Goal: Task Accomplishment & Management: Manage account settings

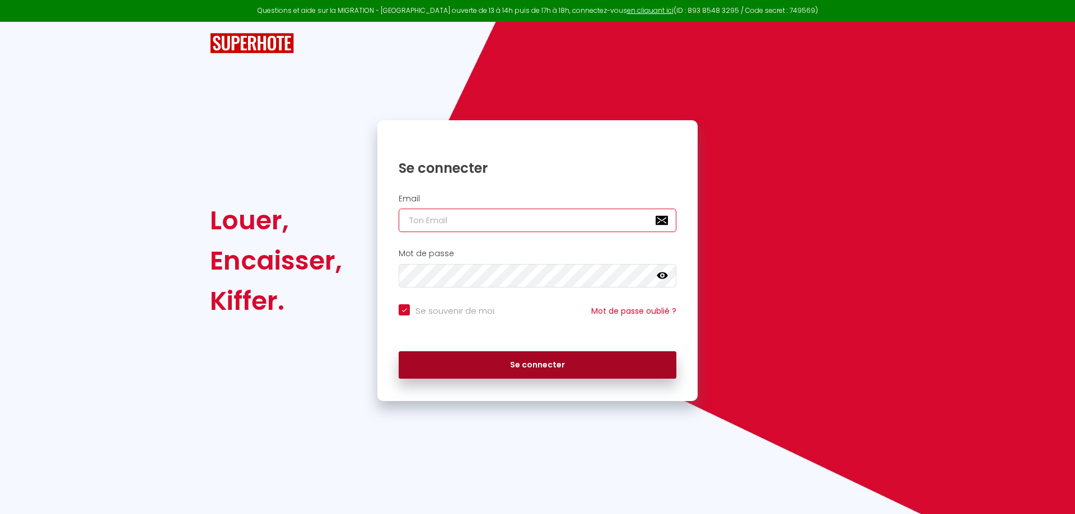
type input "[EMAIL_ADDRESS][DOMAIN_NAME]"
click at [583, 363] on button "Se connecter" at bounding box center [538, 366] width 278 height 28
checkbox input "true"
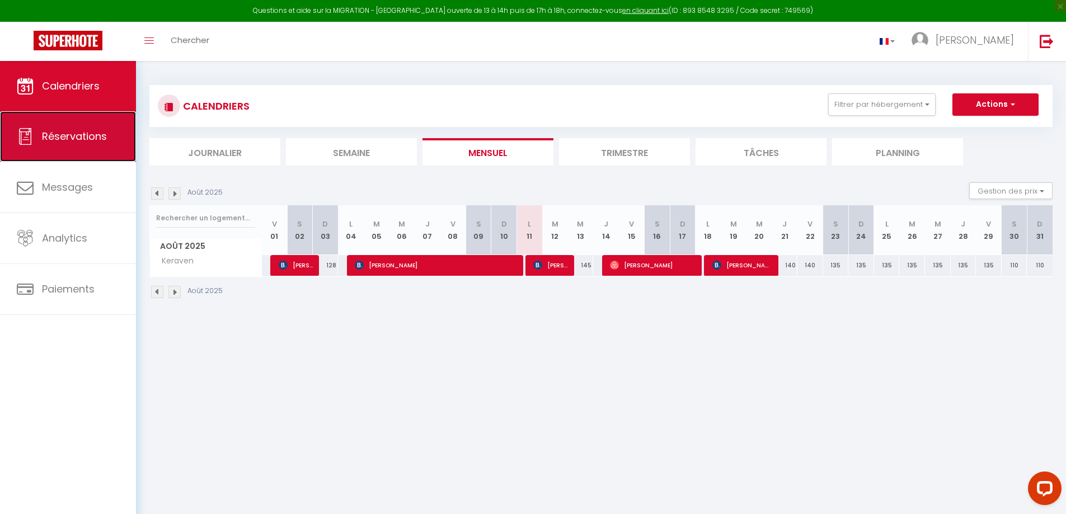
click at [63, 134] on span "Réservations" at bounding box center [74, 136] width 65 height 14
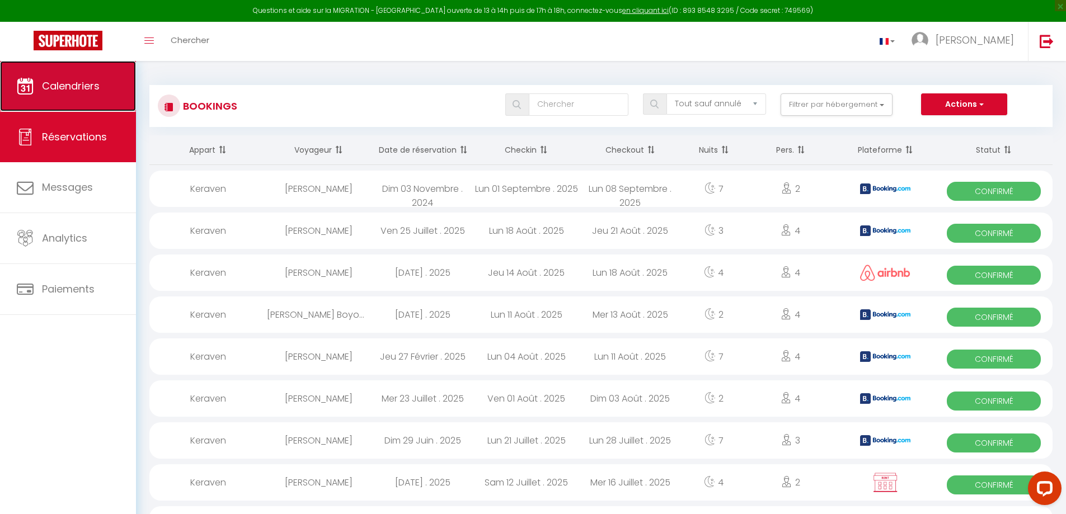
click at [102, 86] on link "Calendriers" at bounding box center [68, 86] width 136 height 50
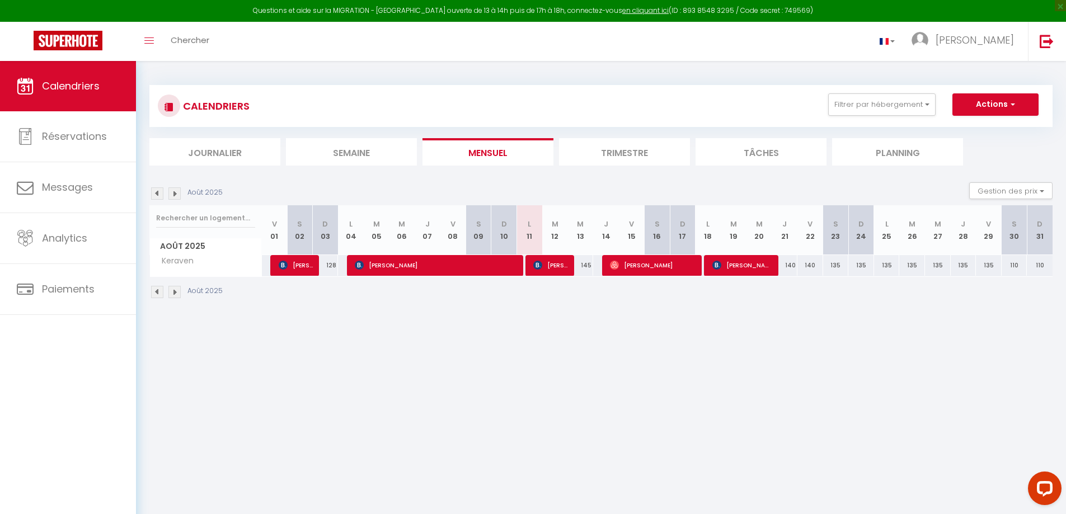
click at [172, 290] on img at bounding box center [174, 292] width 12 height 12
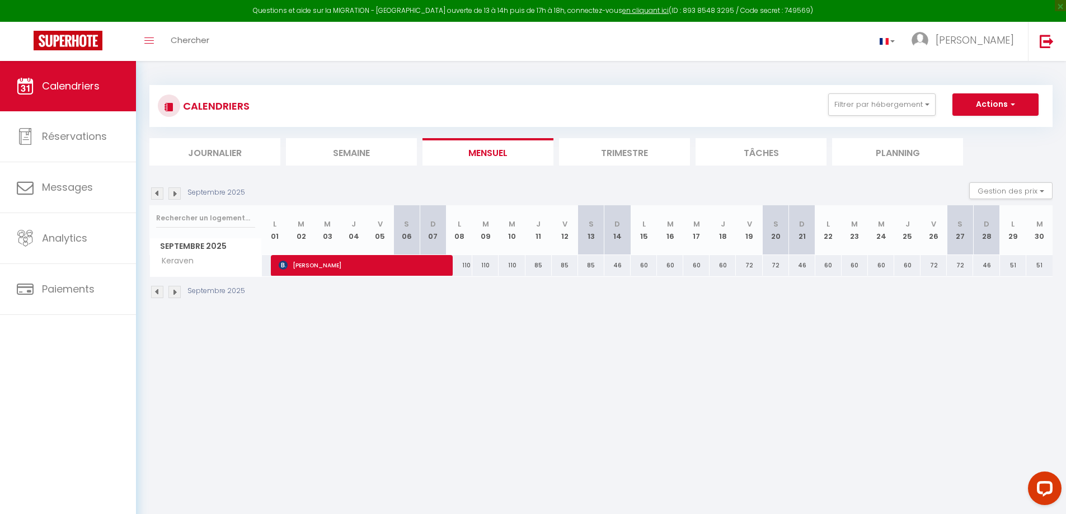
click at [175, 293] on img at bounding box center [174, 292] width 12 height 12
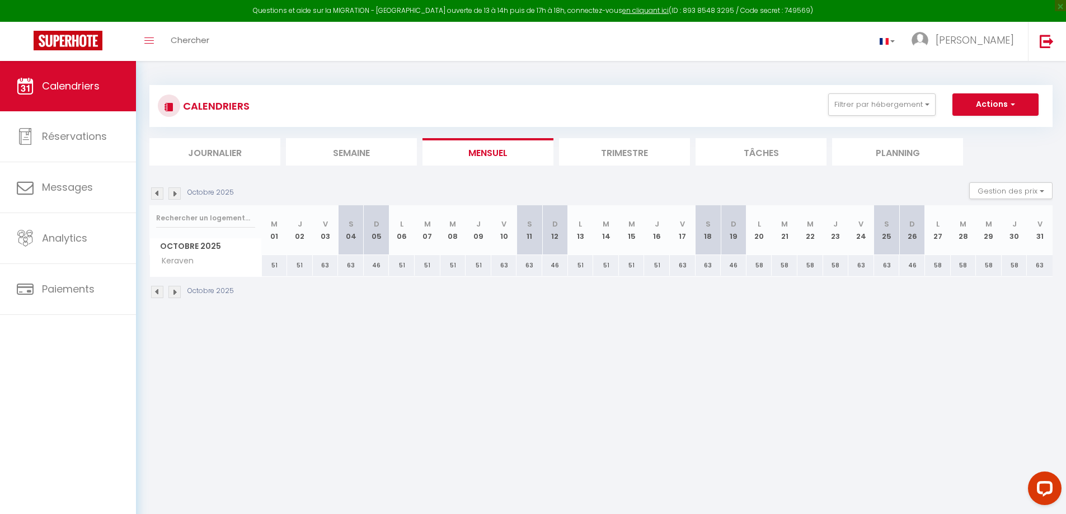
click at [175, 293] on img at bounding box center [174, 292] width 12 height 12
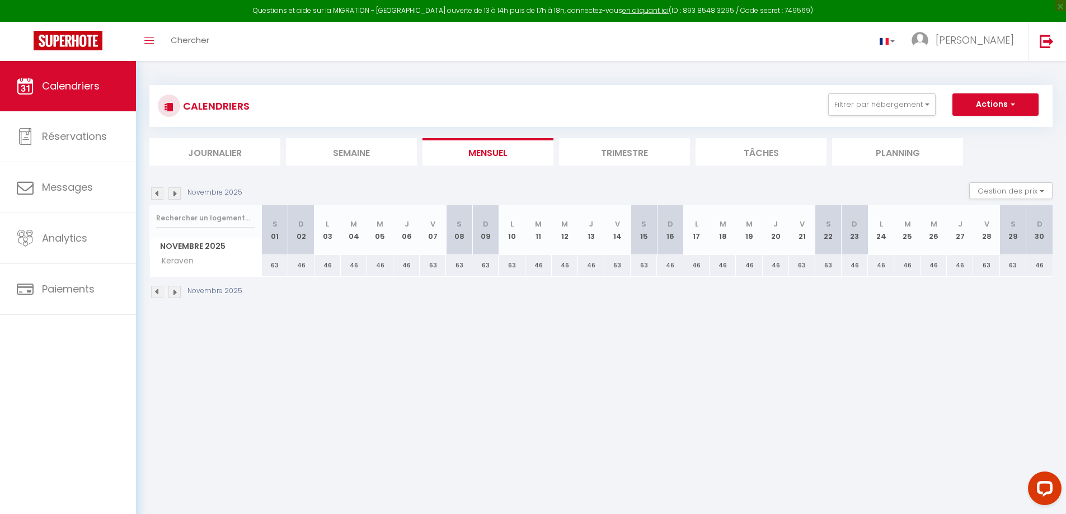
click at [175, 293] on img at bounding box center [174, 292] width 12 height 12
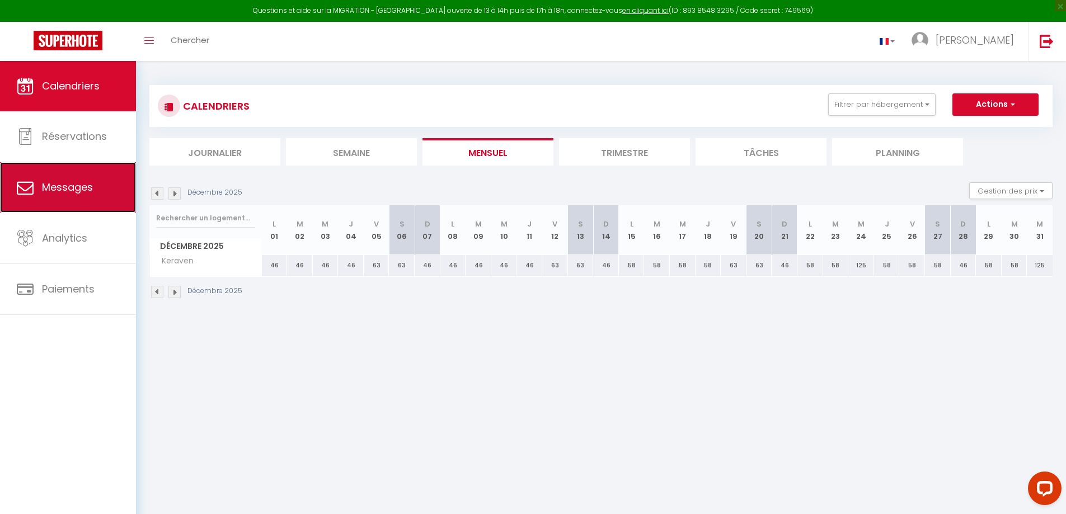
click at [79, 197] on link "Messages" at bounding box center [68, 187] width 136 height 50
select select "message"
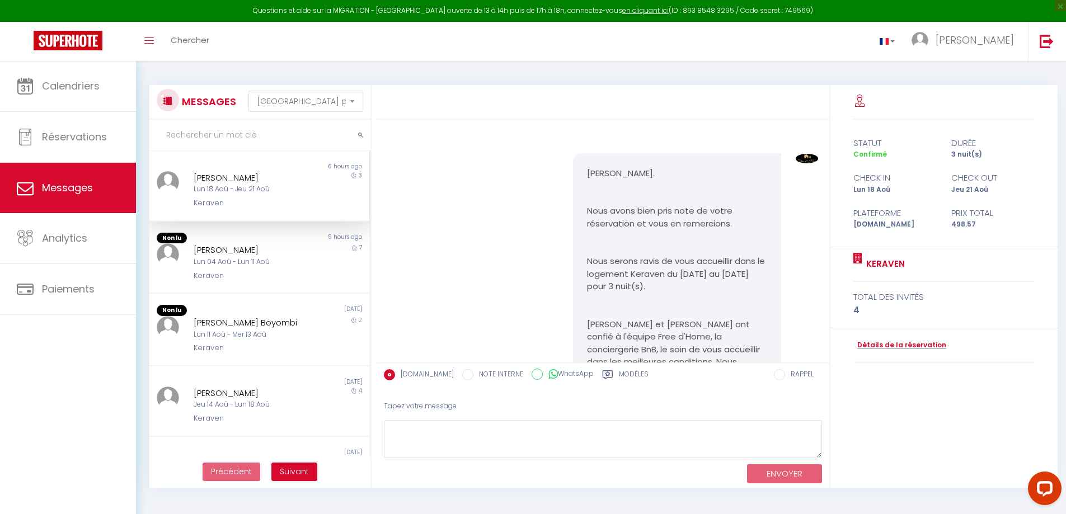
scroll to position [2297, 0]
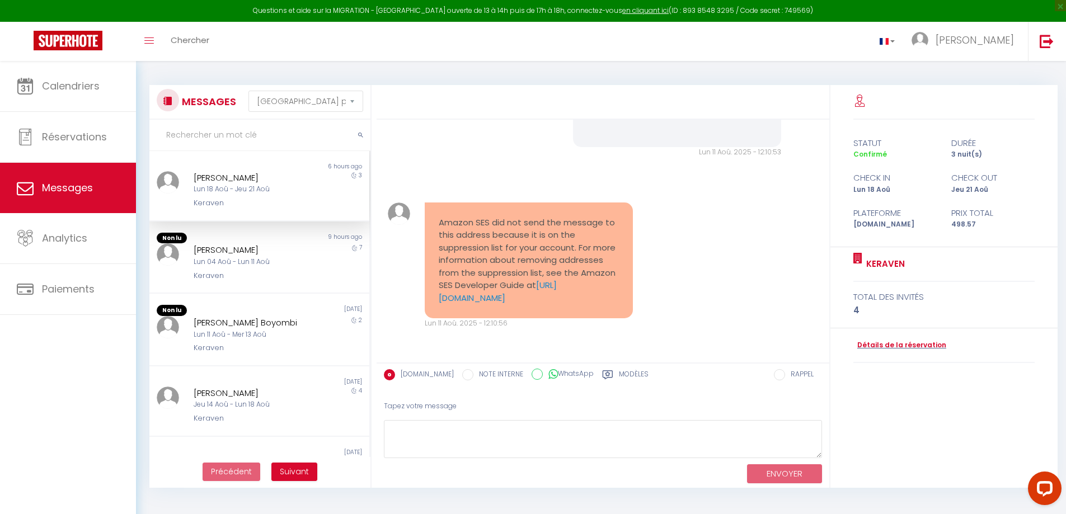
click at [275, 191] on div "Lun 18 Aoû - Jeu 21 Aoû" at bounding box center [251, 189] width 114 height 11
click at [236, 270] on div "Keraven" at bounding box center [251, 275] width 114 height 11
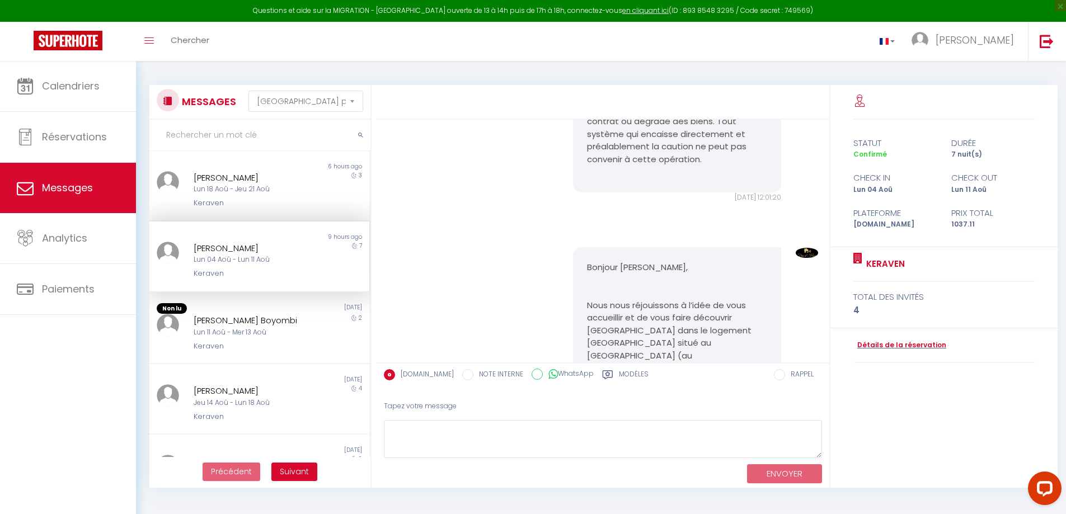
scroll to position [6217, 0]
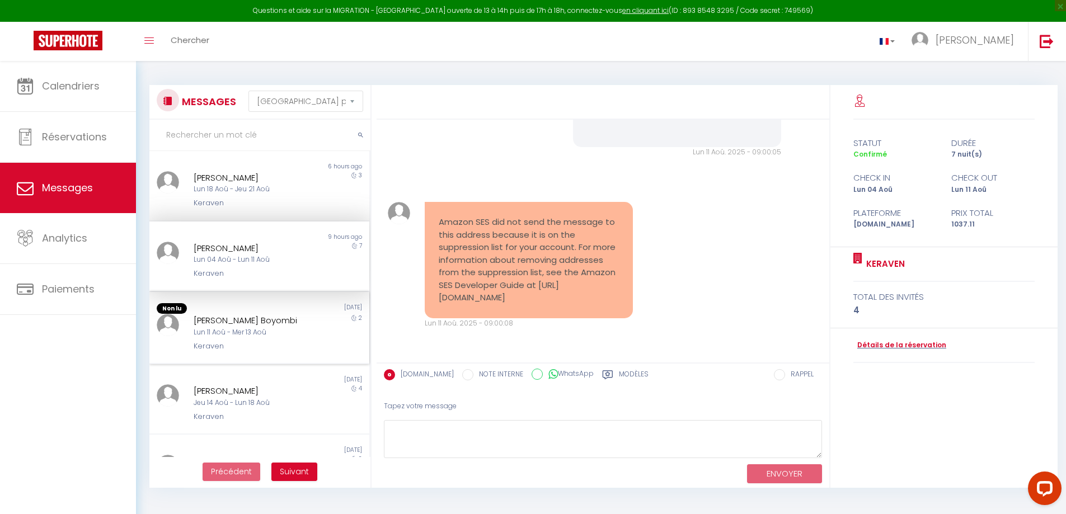
click at [223, 327] on div "Lun 11 Aoû - Mer 13 Aoû" at bounding box center [251, 332] width 114 height 11
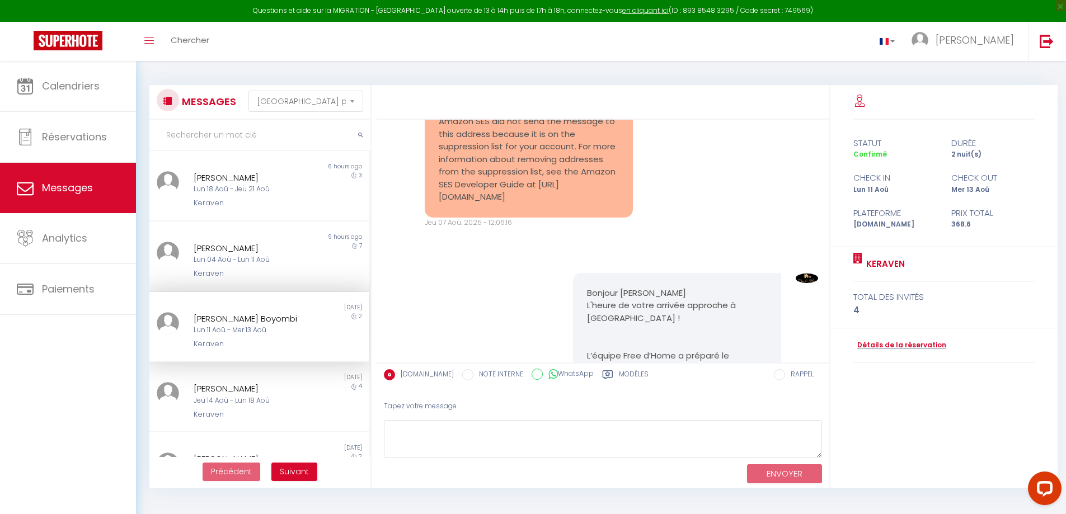
scroll to position [6208, 0]
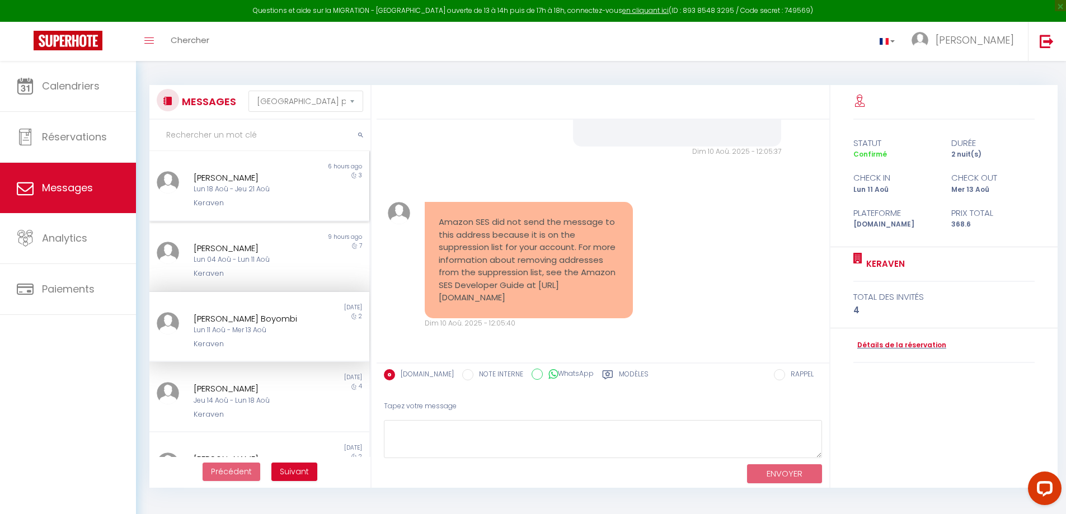
click at [261, 179] on div "[PERSON_NAME]" at bounding box center [251, 177] width 114 height 13
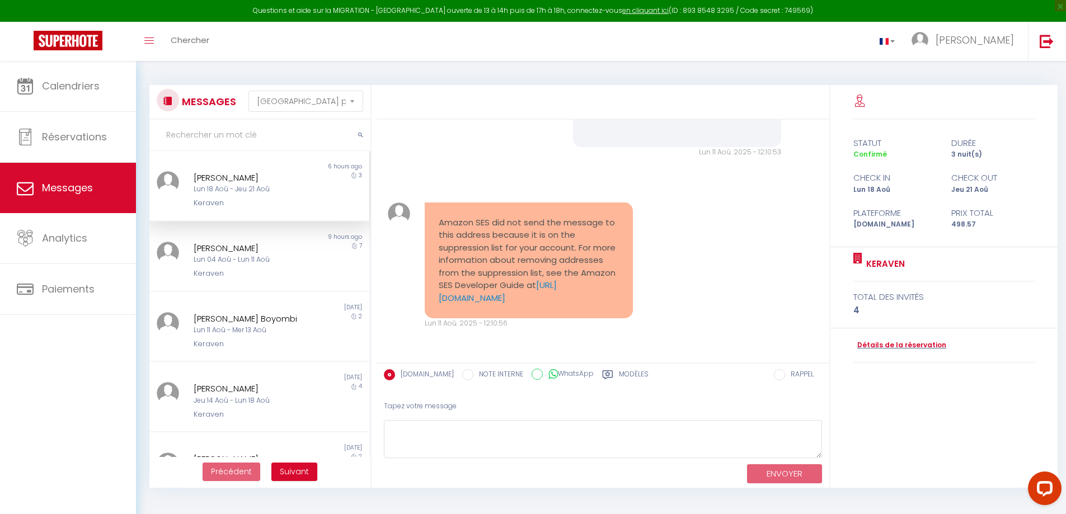
scroll to position [2297, 0]
click at [874, 347] on link "Détails de la réservation" at bounding box center [900, 345] width 93 height 11
